Goal: Information Seeking & Learning: Learn about a topic

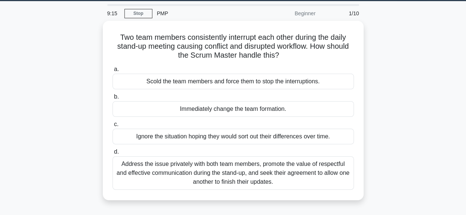
scroll to position [30, 0]
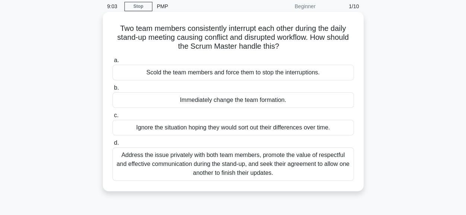
click at [313, 72] on div "Scold the team members and force them to stop the interruptions." at bounding box center [232, 73] width 241 height 16
click at [112, 63] on input "a. Scold the team members and force them to stop the interruptions." at bounding box center [112, 60] width 0 height 5
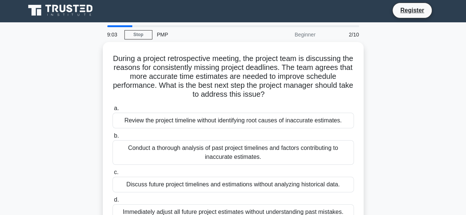
scroll to position [0, 0]
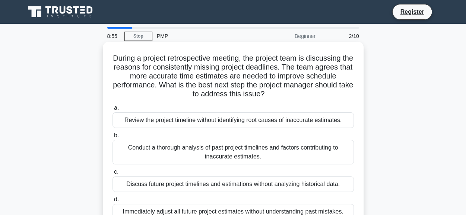
click at [282, 119] on div "Review the project timeline without identifying root causes of inaccurate estim…" at bounding box center [232, 120] width 241 height 16
click at [112, 111] on input "a. Review the project timeline without identifying root causes of inaccurate es…" at bounding box center [112, 108] width 0 height 5
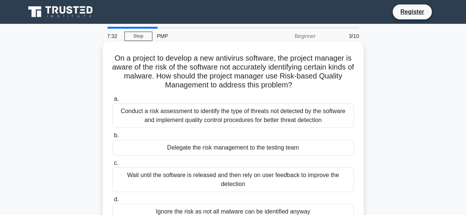
click at [194, 117] on div "Conduct a risk assessment to identify the type of threats not detected by the s…" at bounding box center [232, 116] width 241 height 25
click at [112, 102] on input "a. Conduct a risk assessment to identify the type of threats not detected by th…" at bounding box center [112, 99] width 0 height 5
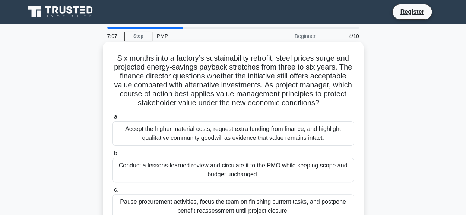
click at [159, 166] on div "Conduct a lessons-learned review and circulate it to the PMO while keeping scop…" at bounding box center [232, 170] width 241 height 25
click at [112, 156] on input "b. Conduct a lessons-learned review and circulate it to the PMO while keeping s…" at bounding box center [112, 153] width 0 height 5
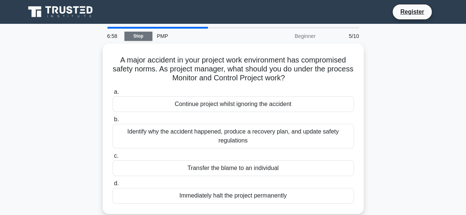
click at [146, 39] on link "Stop" at bounding box center [138, 36] width 28 height 9
click at [145, 36] on link "Stop" at bounding box center [138, 36] width 28 height 9
